Goal: Task Accomplishment & Management: Complete application form

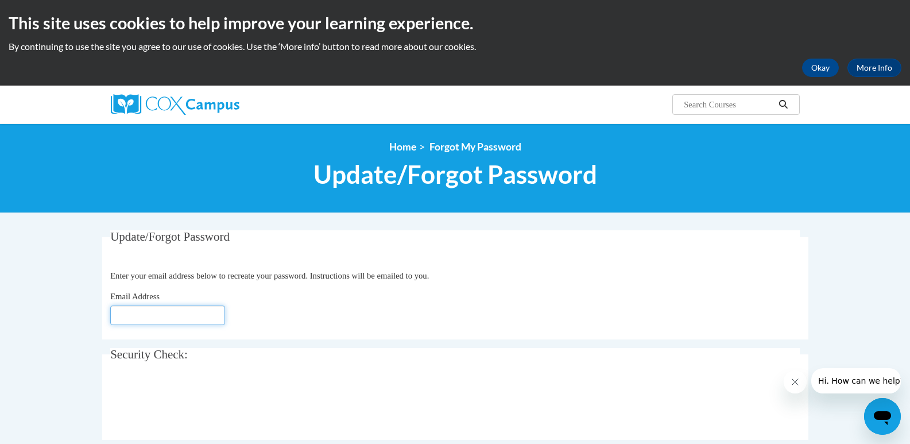
click at [169, 313] on input "Email Address" at bounding box center [167, 315] width 115 height 20
type input "[EMAIL_ADDRESS][DOMAIN_NAME]"
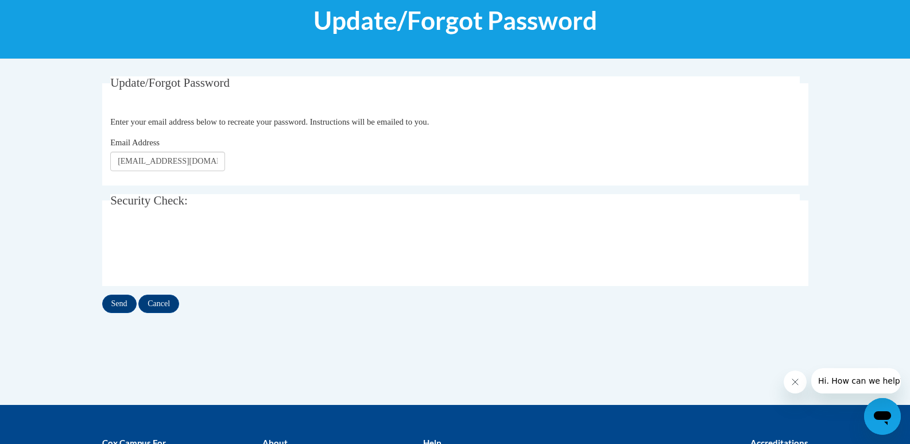
scroll to position [172, 0]
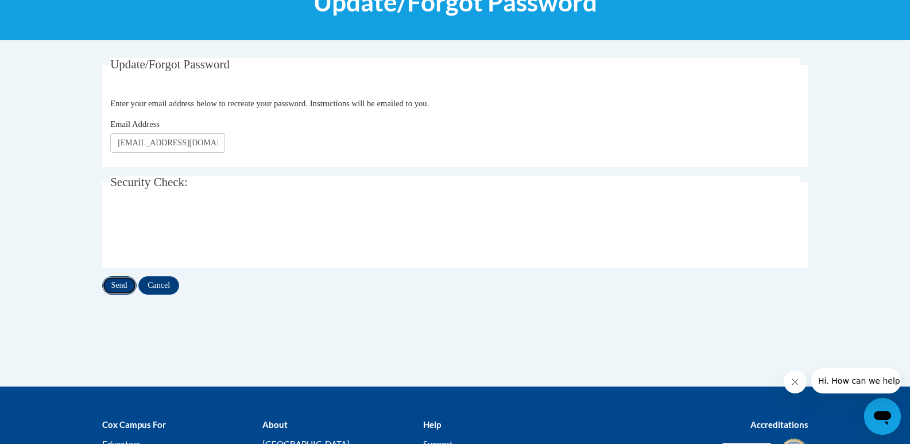
click at [118, 284] on input "Send" at bounding box center [119, 285] width 34 height 18
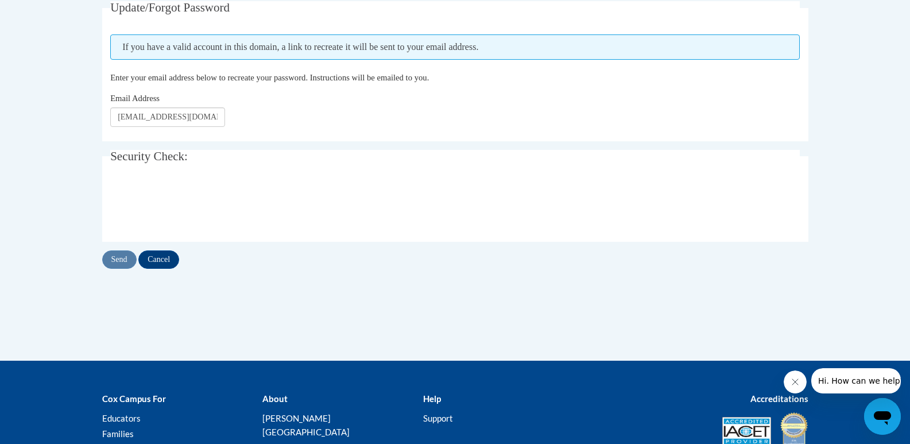
scroll to position [230, 0]
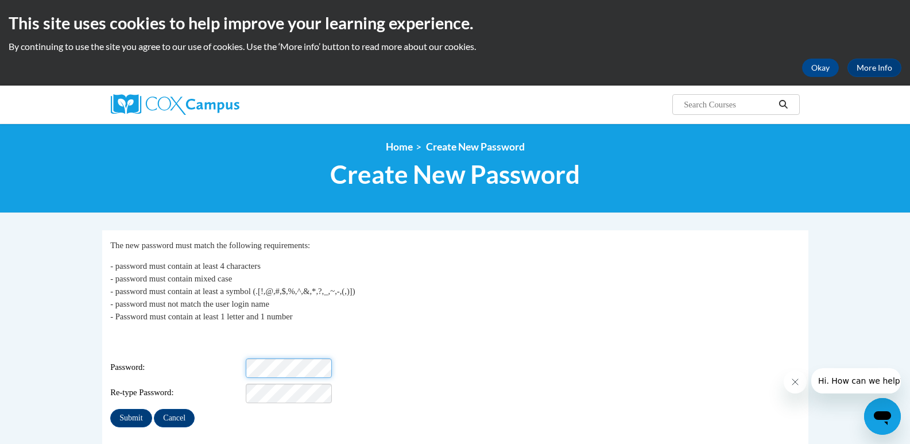
click at [228, 358] on div "Password:" at bounding box center [454, 368] width 689 height 20
click at [148, 409] on input "Submit" at bounding box center [130, 418] width 41 height 18
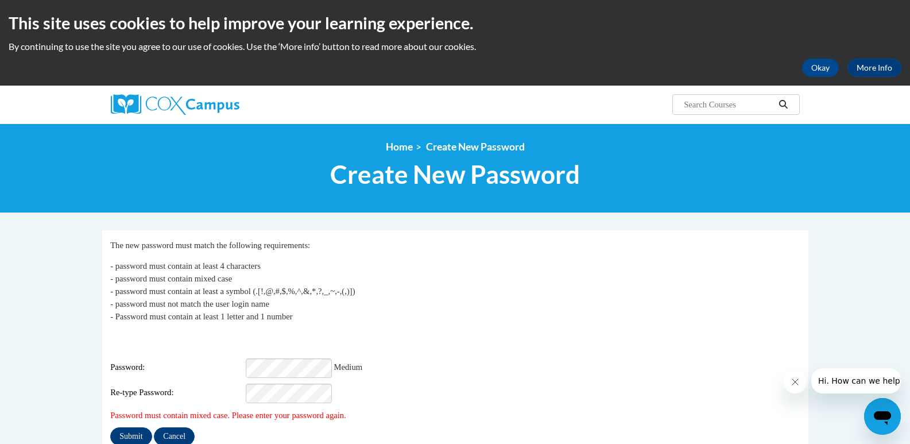
click at [373, 394] on div "Re-type Password:" at bounding box center [454, 393] width 689 height 20
click at [120, 427] on input "Submit" at bounding box center [130, 436] width 41 height 18
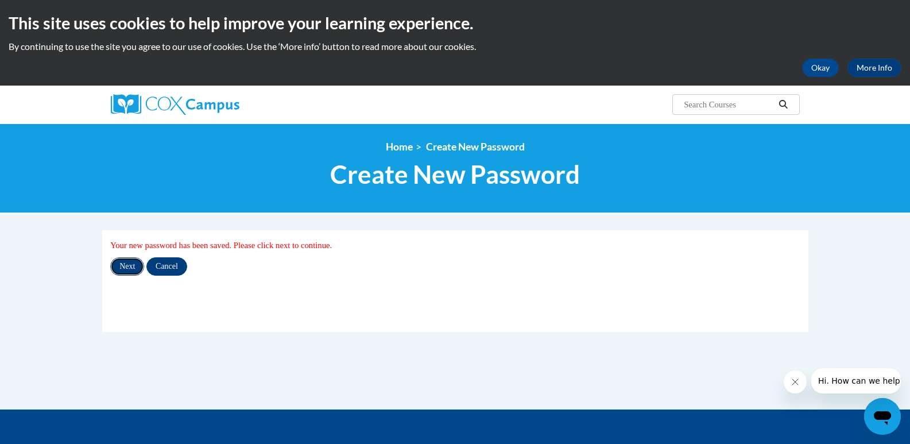
click at [124, 264] on input "Next" at bounding box center [127, 266] width 34 height 18
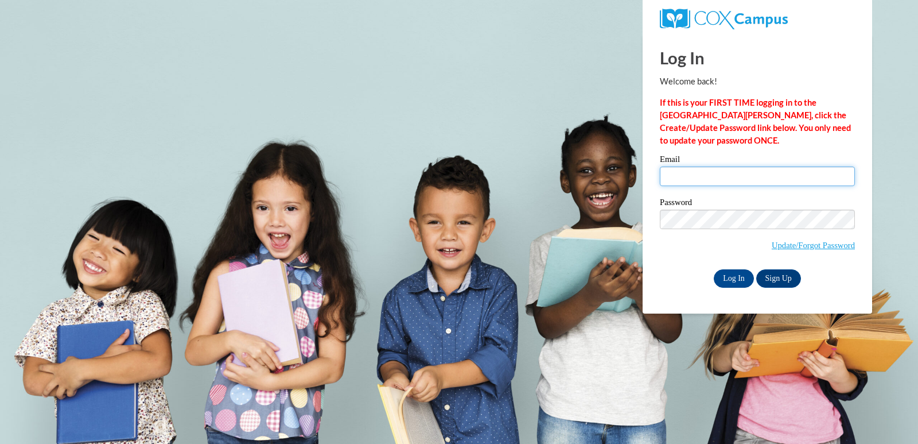
click at [720, 173] on input "Email" at bounding box center [757, 176] width 195 height 20
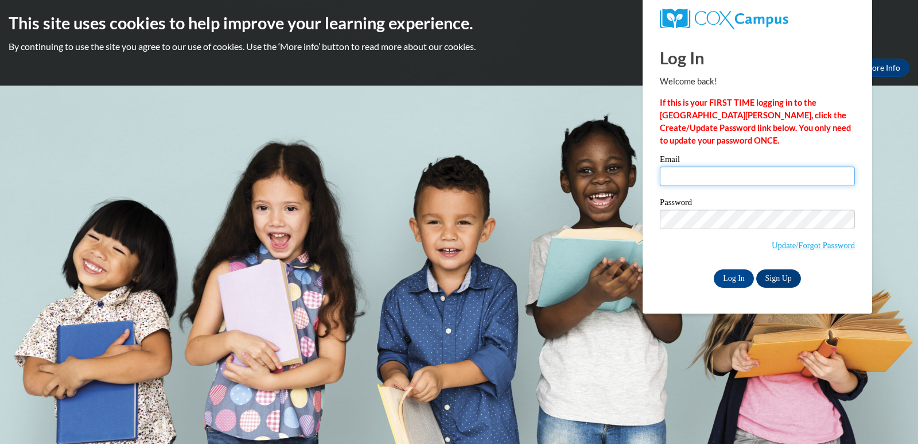
type input "[EMAIL_ADDRESS][DOMAIN_NAME]"
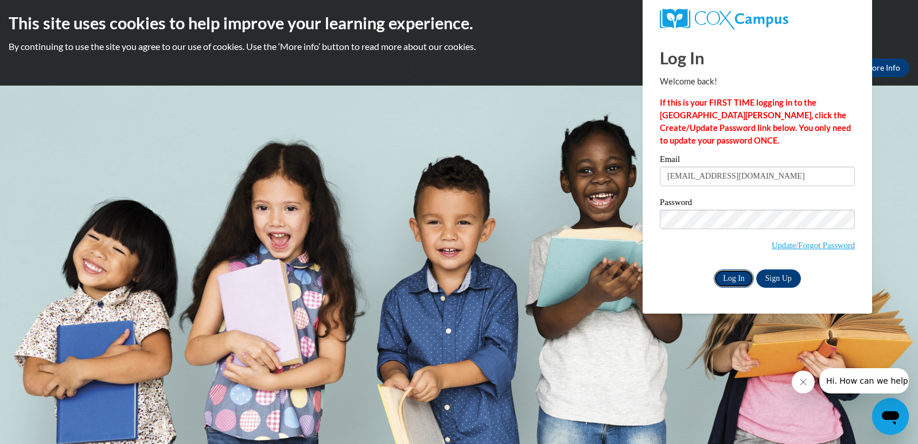
click at [724, 277] on input "Log In" at bounding box center [734, 278] width 40 height 18
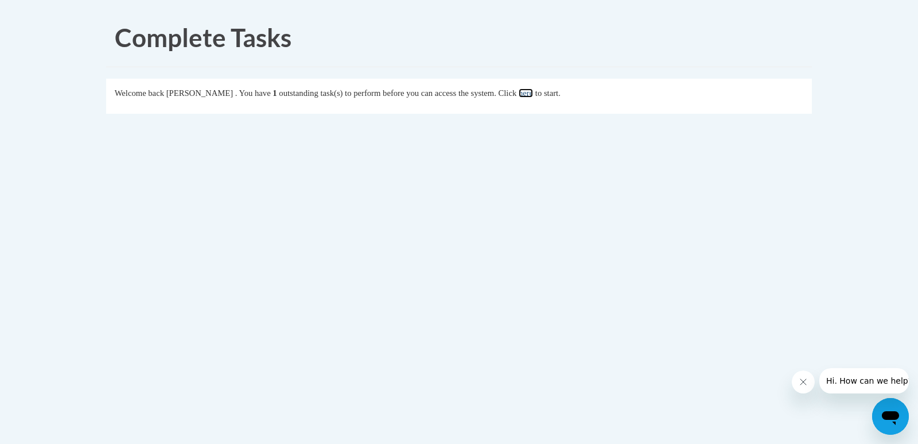
click at [533, 91] on link "here" at bounding box center [526, 92] width 14 height 9
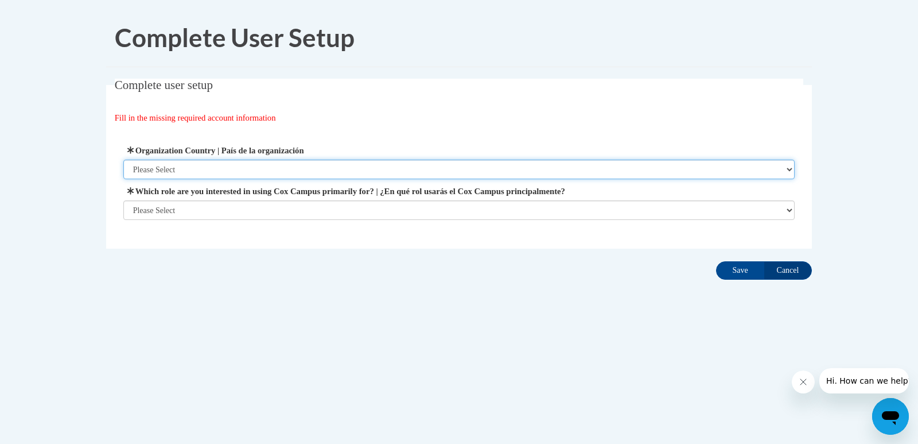
click at [231, 169] on select "Please Select United States | Estados Unidos Outside of the United States | Fue…" at bounding box center [459, 170] width 672 height 20
select select "ad49bcad-a171-4b2e-b99c-48b446064914"
click at [123, 160] on select "Please Select United States | Estados Unidos Outside of the United States | Fue…" at bounding box center [459, 170] width 672 height 20
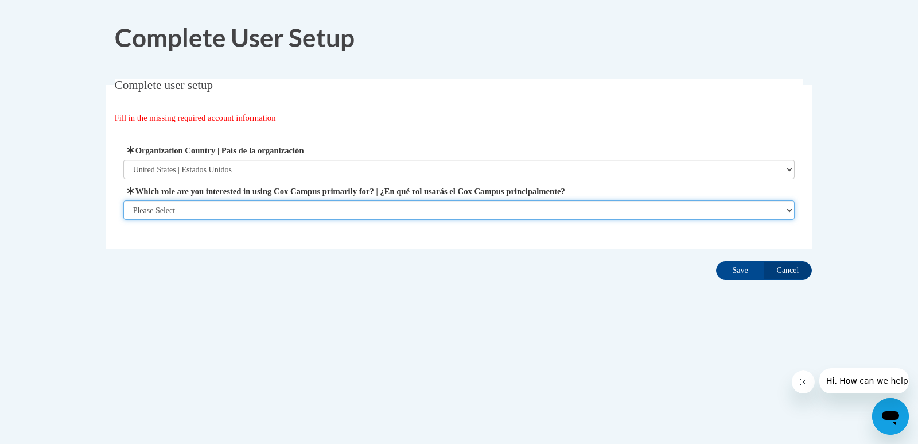
click at [220, 202] on select "Please Select College/University | Colegio/Universidad Community/Nonprofit Part…" at bounding box center [459, 210] width 672 height 20
select select "fbf2d438-af2f-41f8-98f1-81c410e29de3"
click at [123, 220] on select "Please Select College/University | Colegio/Universidad Community/Nonprofit Part…" at bounding box center [459, 210] width 672 height 20
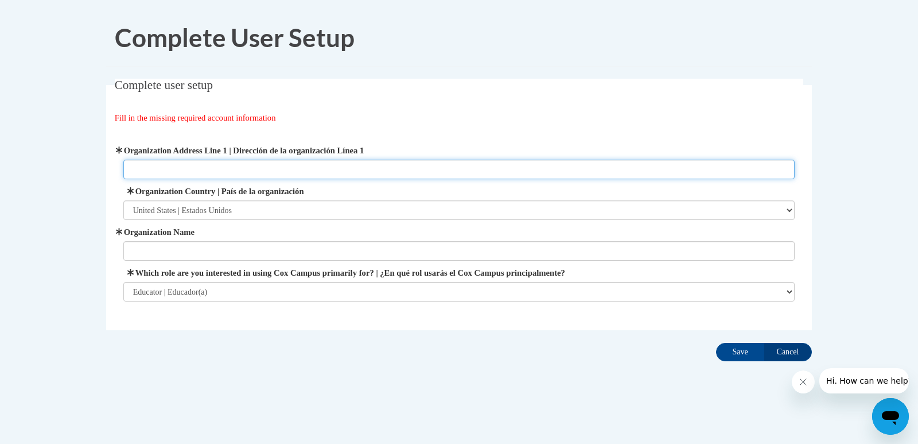
click at [212, 168] on input "Organization Address Line 1 | Dirección de la organización Línea 1" at bounding box center [459, 170] width 672 height 20
type input "916 Walker Street"
type input "Reading with Mrs. Griffin"
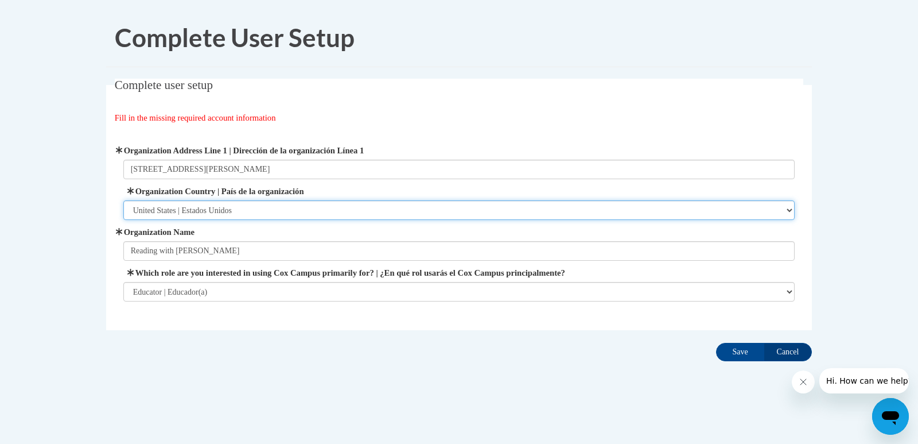
click at [213, 209] on select "Please Select United States | Estados Unidos Outside of the United States | Fue…" at bounding box center [459, 210] width 672 height 20
click at [123, 200] on select "Please Select United States | Estados Unidos Outside of the United States | Fue…" at bounding box center [459, 210] width 672 height 20
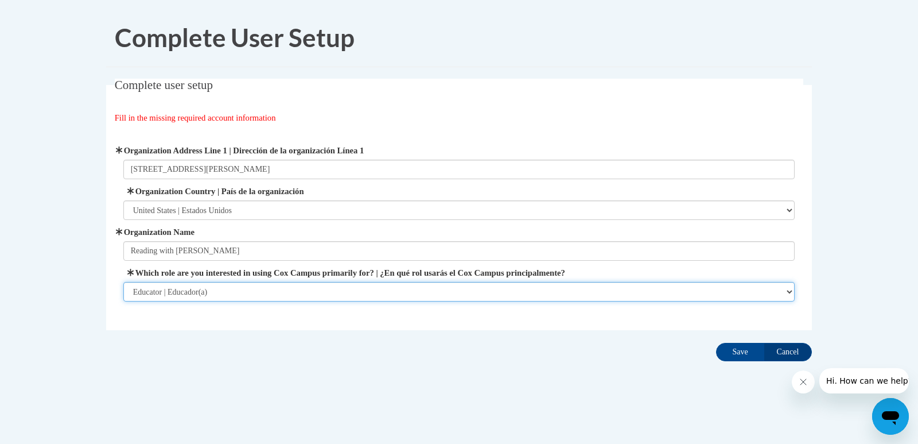
click at [219, 289] on select "Please Select College/University | Colegio/Universidad Community/Nonprofit Part…" at bounding box center [459, 292] width 672 height 20
click at [123, 282] on select "Please Select College/University | Colegio/Universidad Community/Nonprofit Part…" at bounding box center [459, 292] width 672 height 20
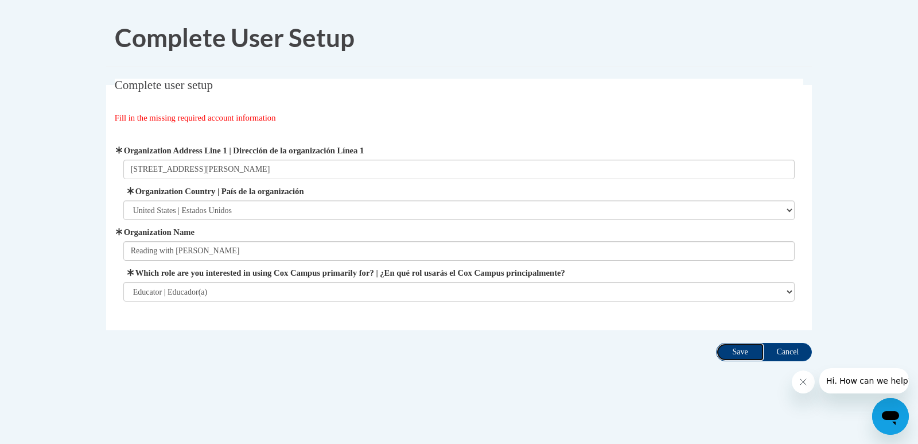
click at [741, 349] on input "Save" at bounding box center [740, 352] width 48 height 18
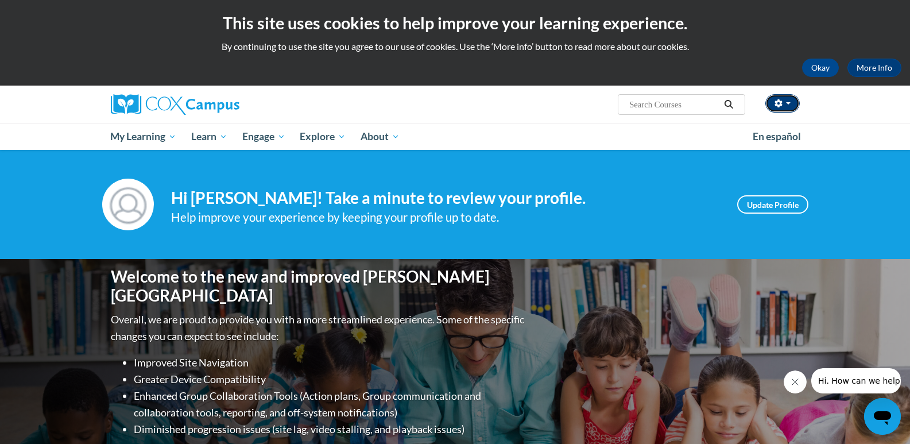
click at [790, 107] on button "button" at bounding box center [782, 103] width 34 height 18
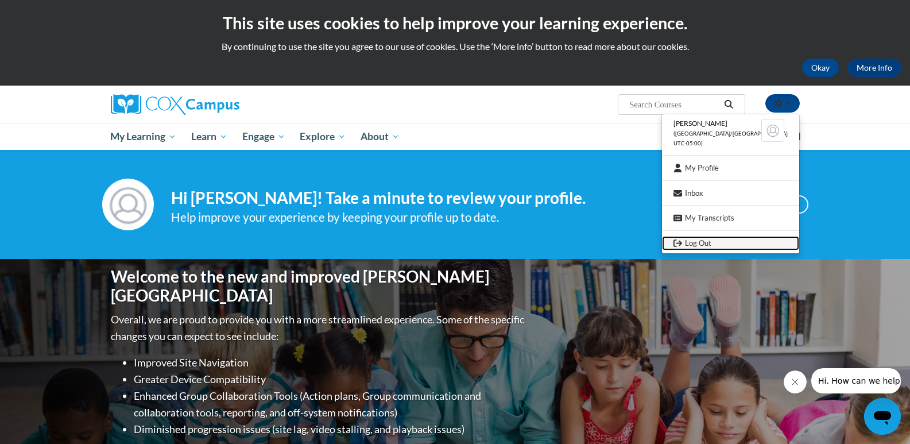
click at [735, 238] on link "Log Out" at bounding box center [730, 243] width 137 height 14
